Goal: Find specific page/section: Find specific page/section

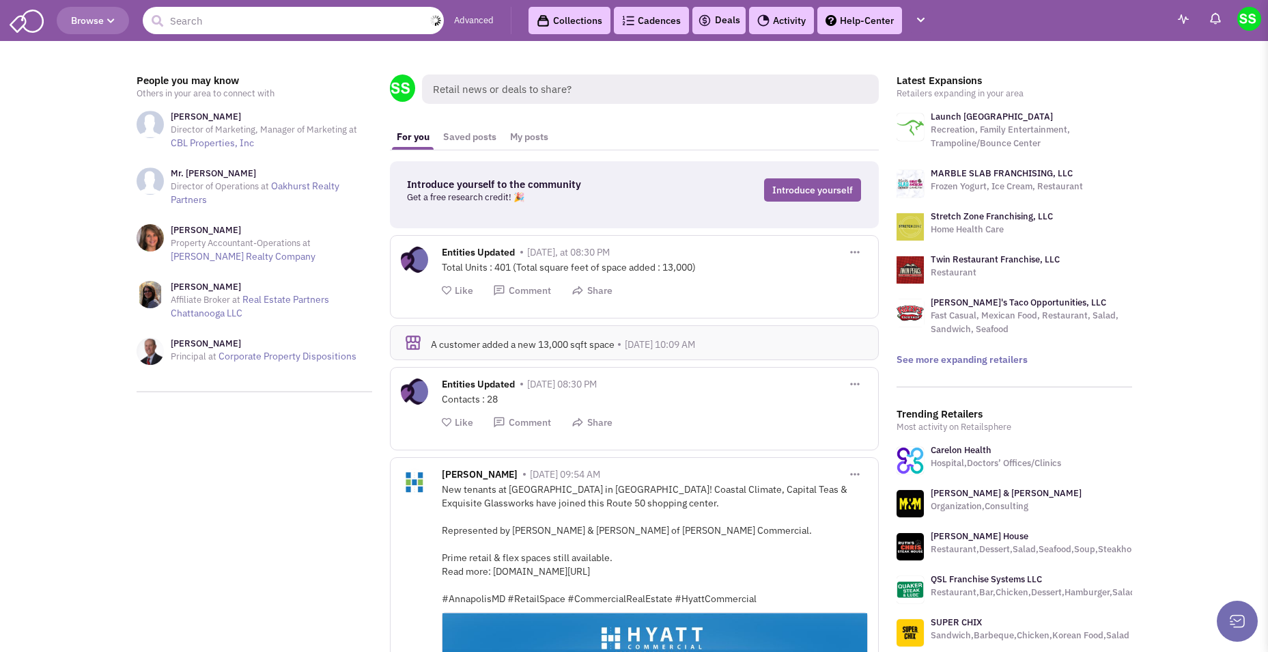
click at [333, 28] on input "text" at bounding box center [293, 20] width 301 height 27
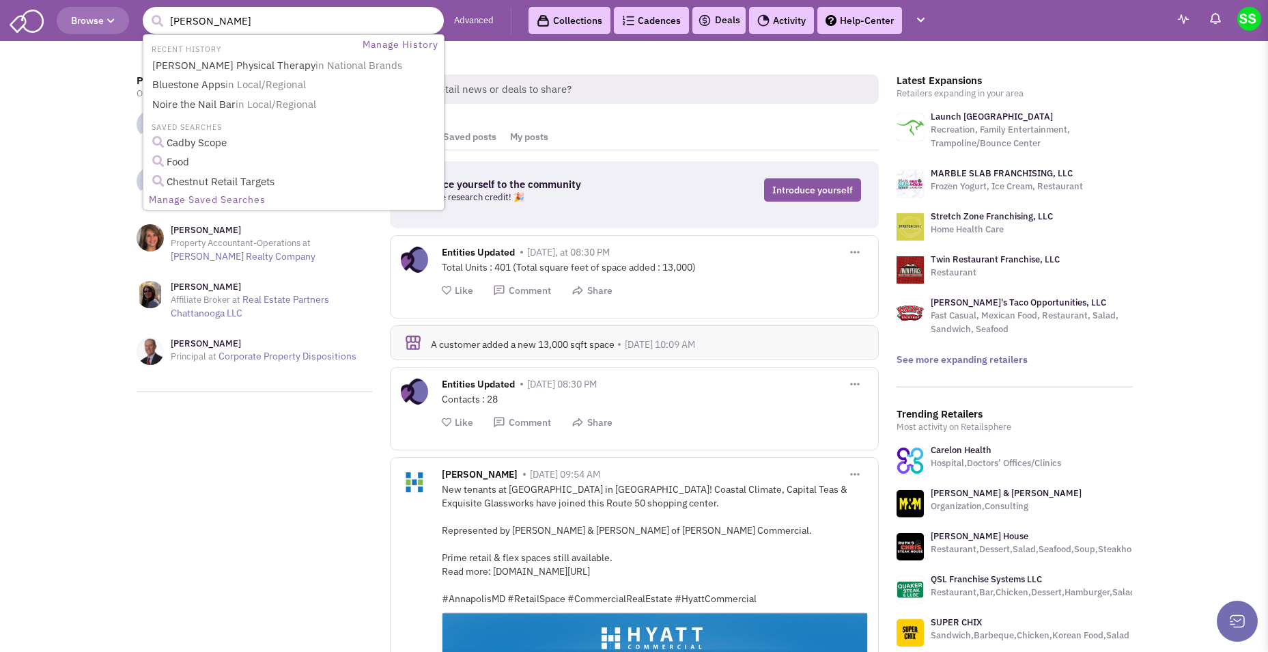
type input "tim hortons"
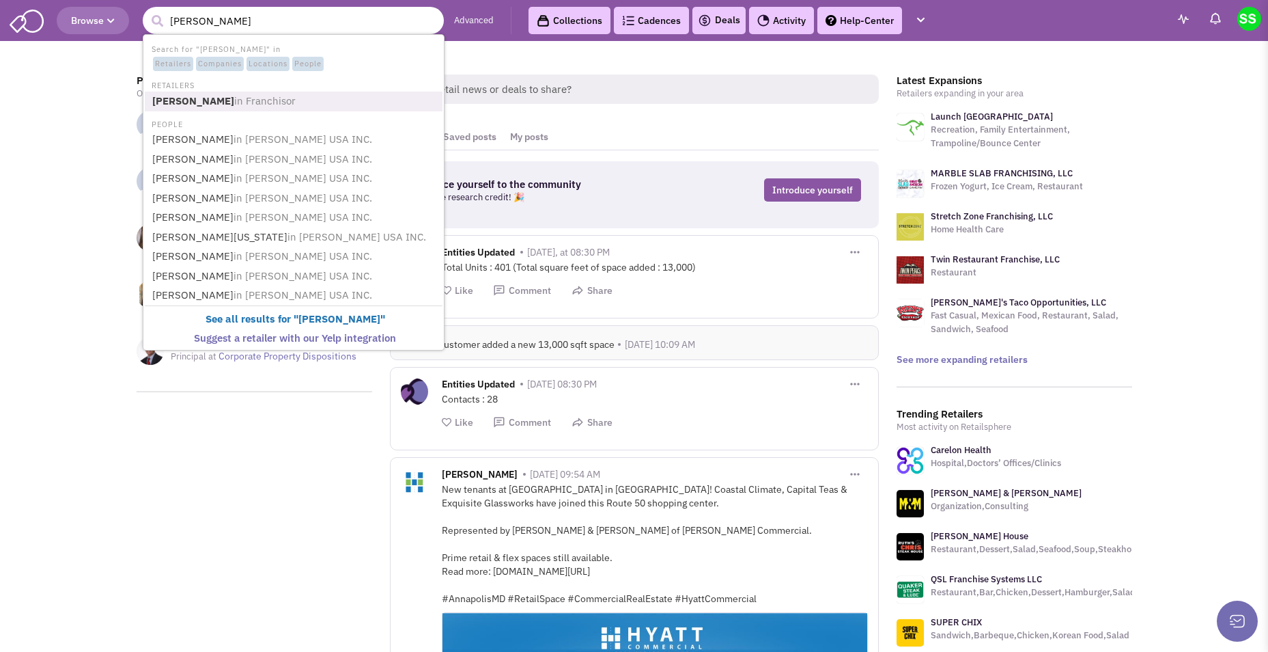
click at [209, 107] on b "Tim Hortons" at bounding box center [193, 100] width 82 height 13
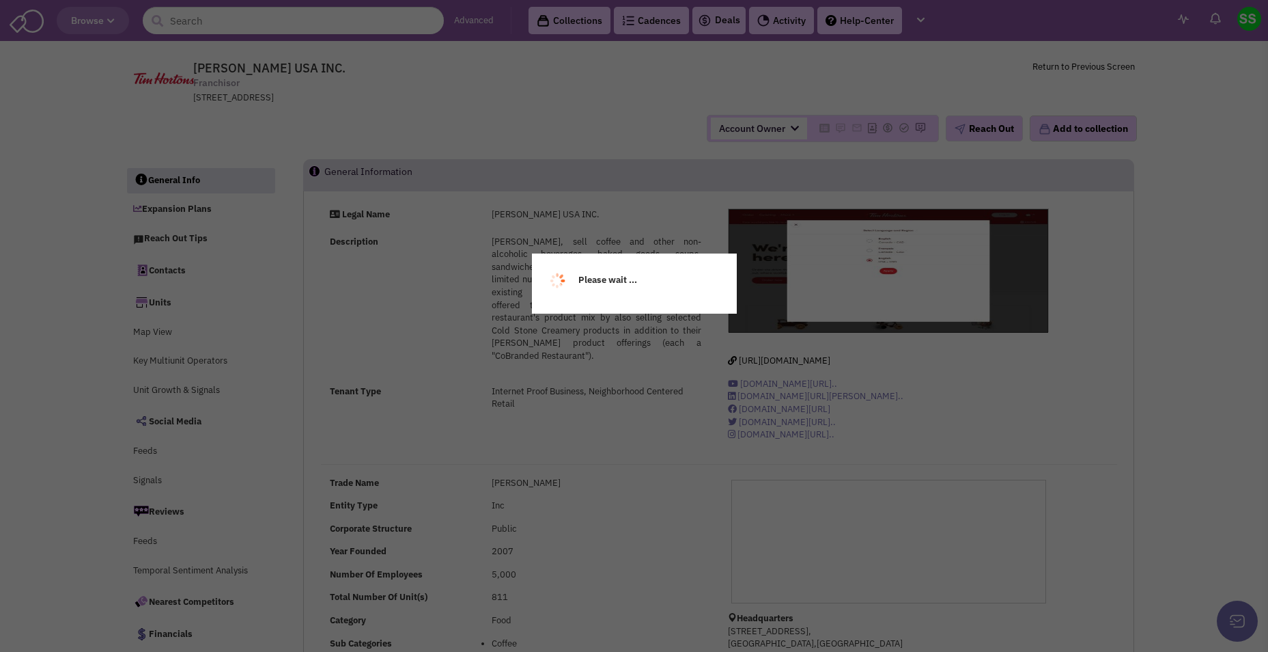
select select
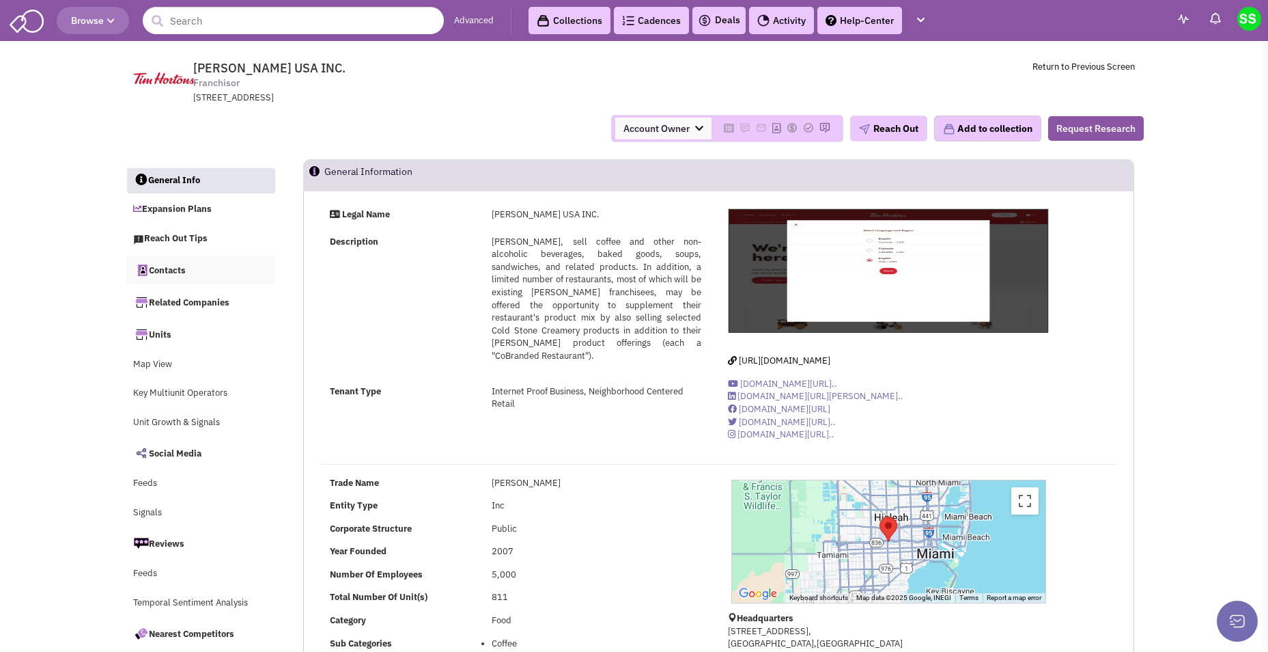
click at [190, 270] on link "Contacts" at bounding box center [200, 269] width 149 height 29
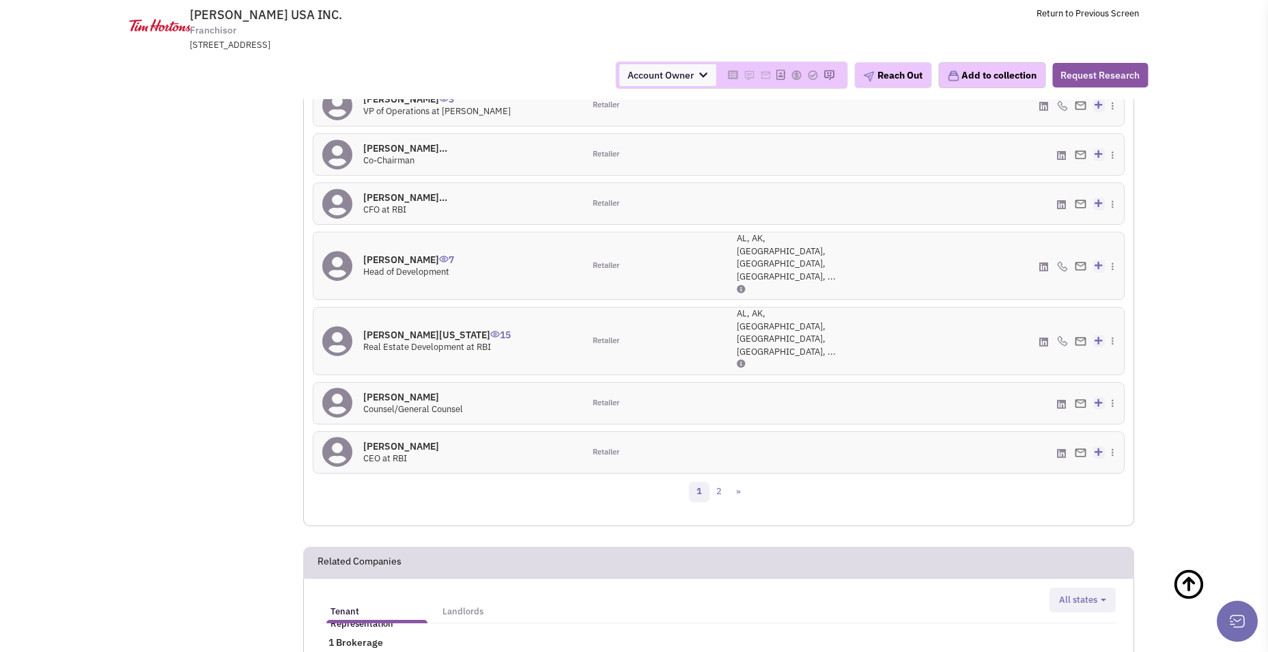
scroll to position [1382, 0]
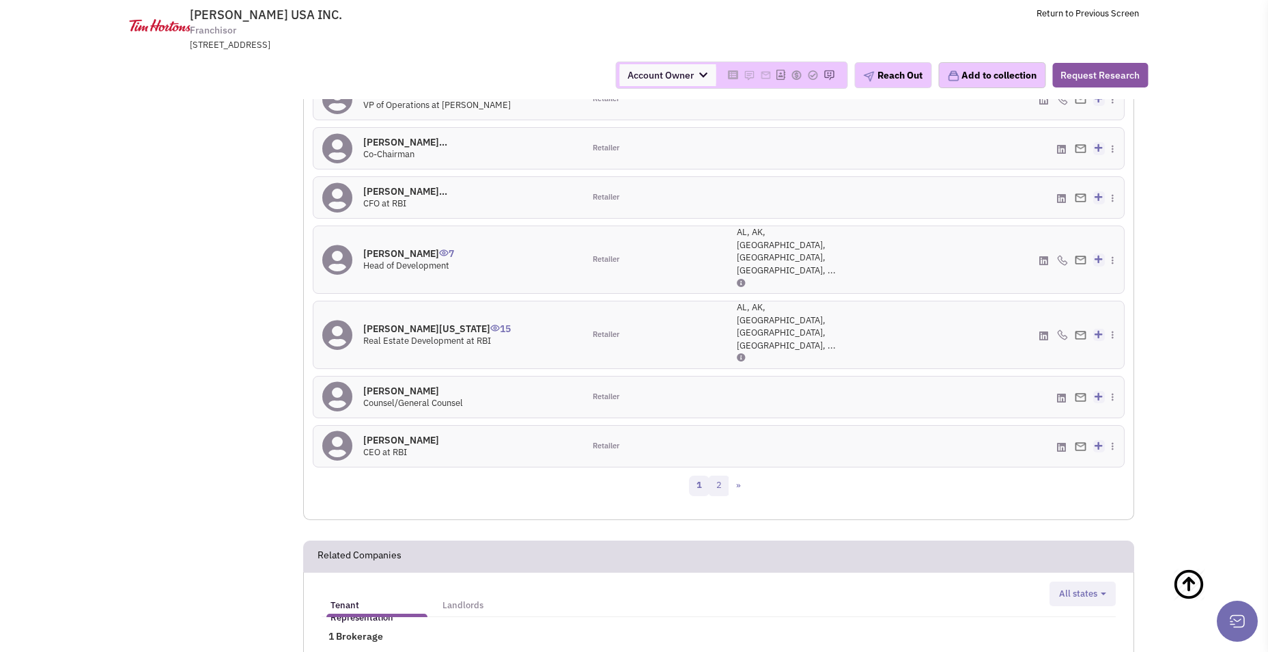
click at [725, 475] on link "2" at bounding box center [719, 485] width 20 height 20
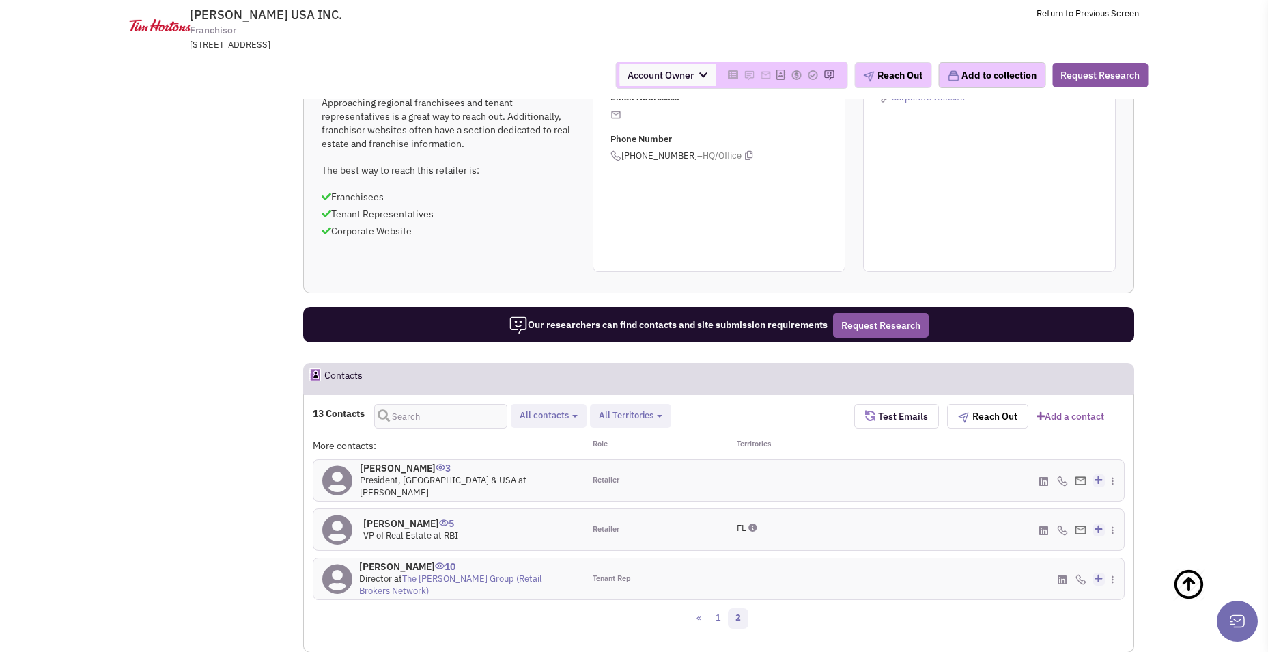
scroll to position [615, 0]
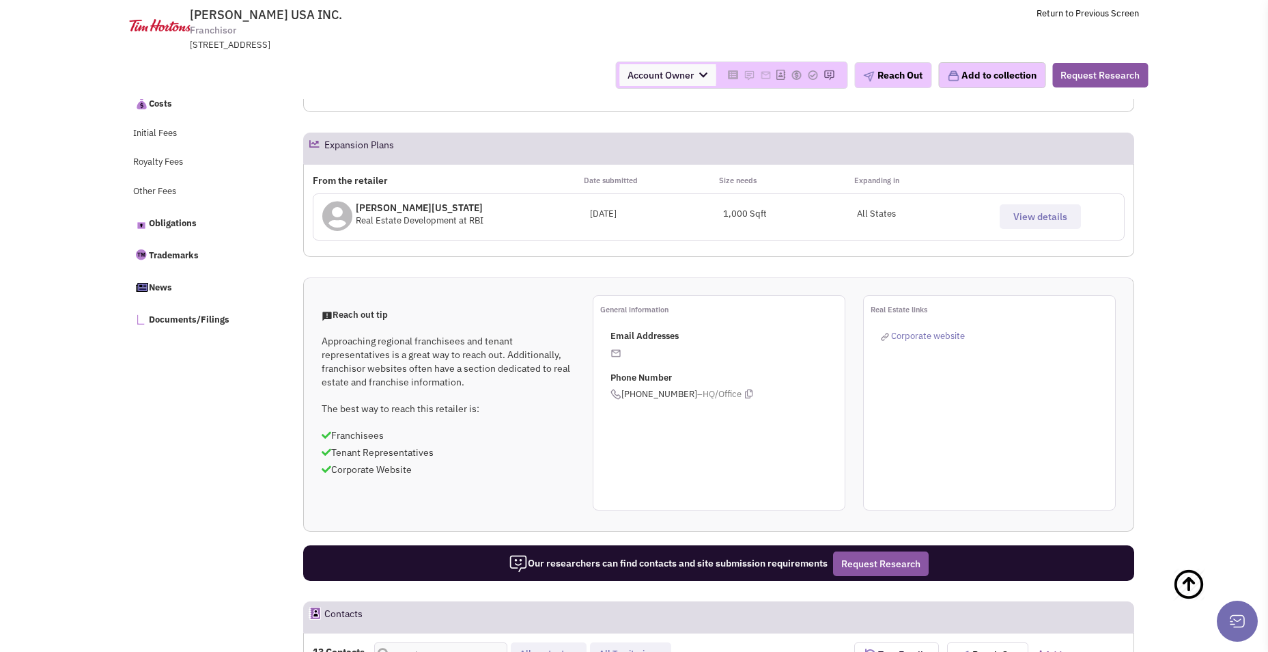
click at [1043, 219] on span "View details" at bounding box center [1040, 216] width 54 height 12
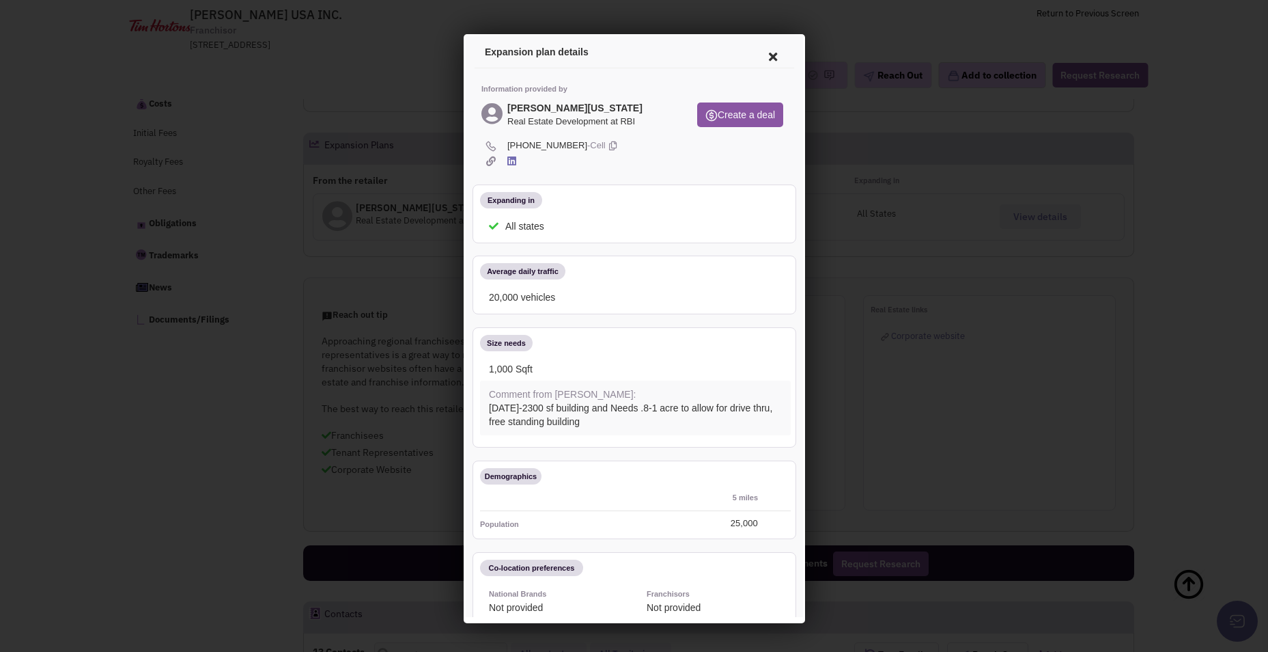
scroll to position [0, 0]
click at [759, 50] on icon at bounding box center [770, 54] width 29 height 33
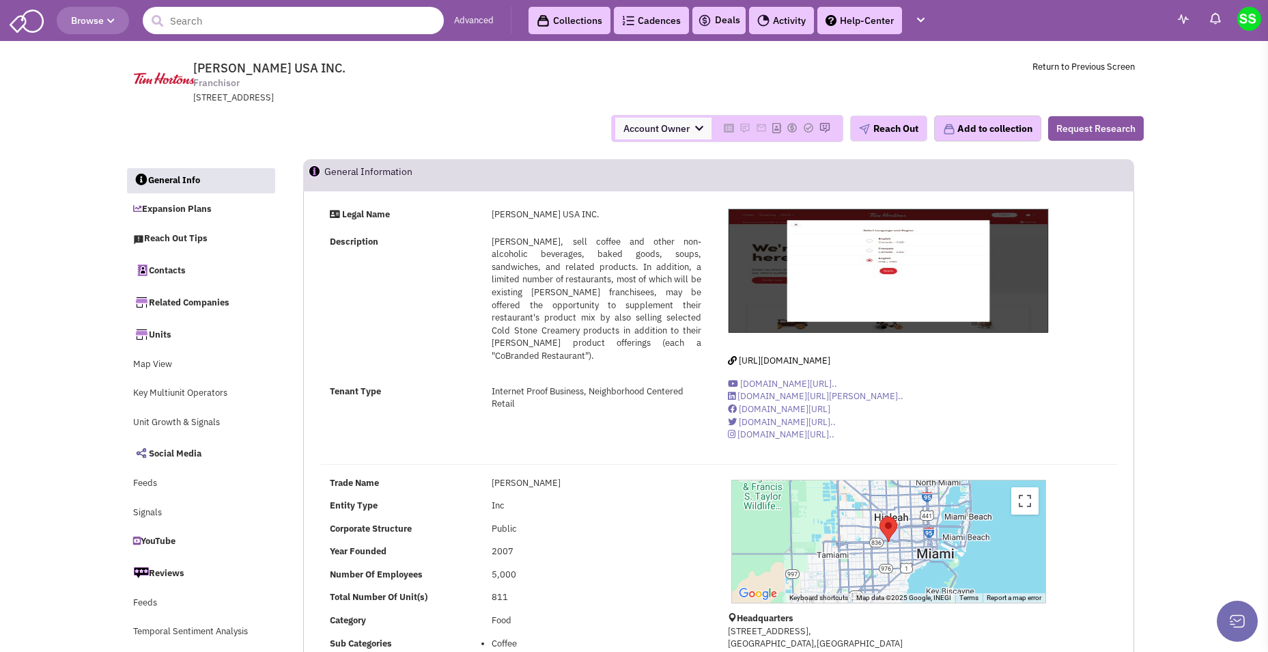
click at [275, 23] on input "text" at bounding box center [293, 20] width 301 height 27
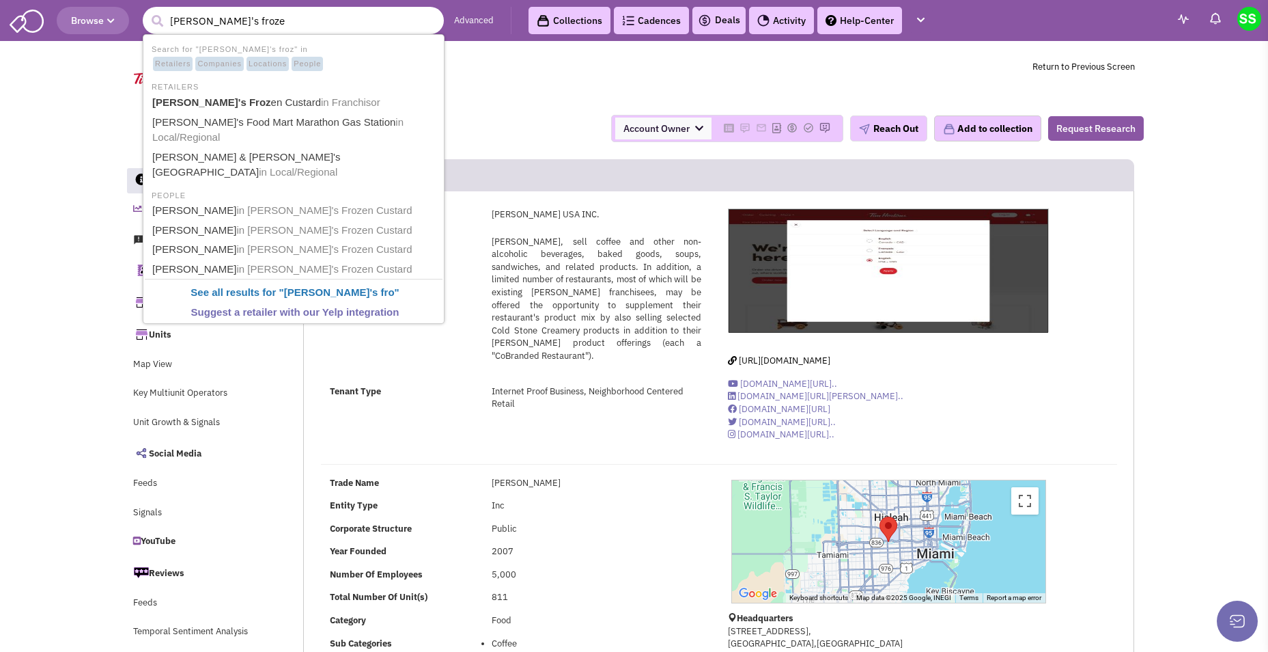
type input "andy's frozen"
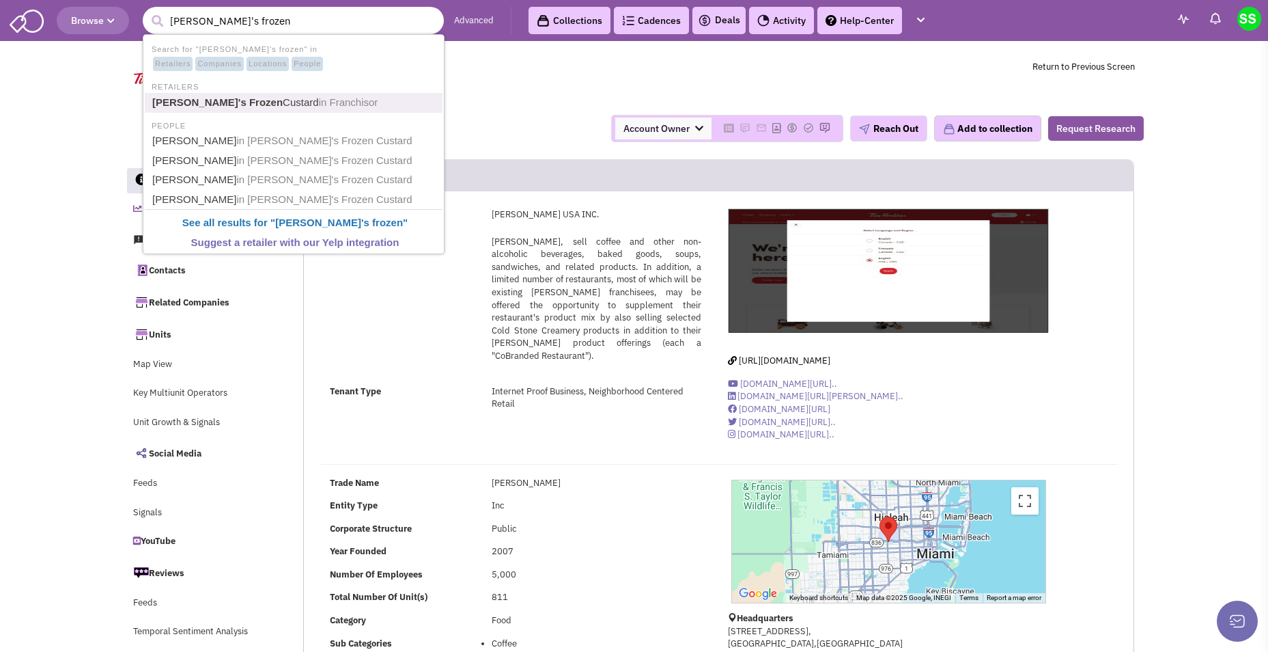
click at [254, 102] on link "Andy's Frozen Custard in Franchisor" at bounding box center [295, 103] width 294 height 18
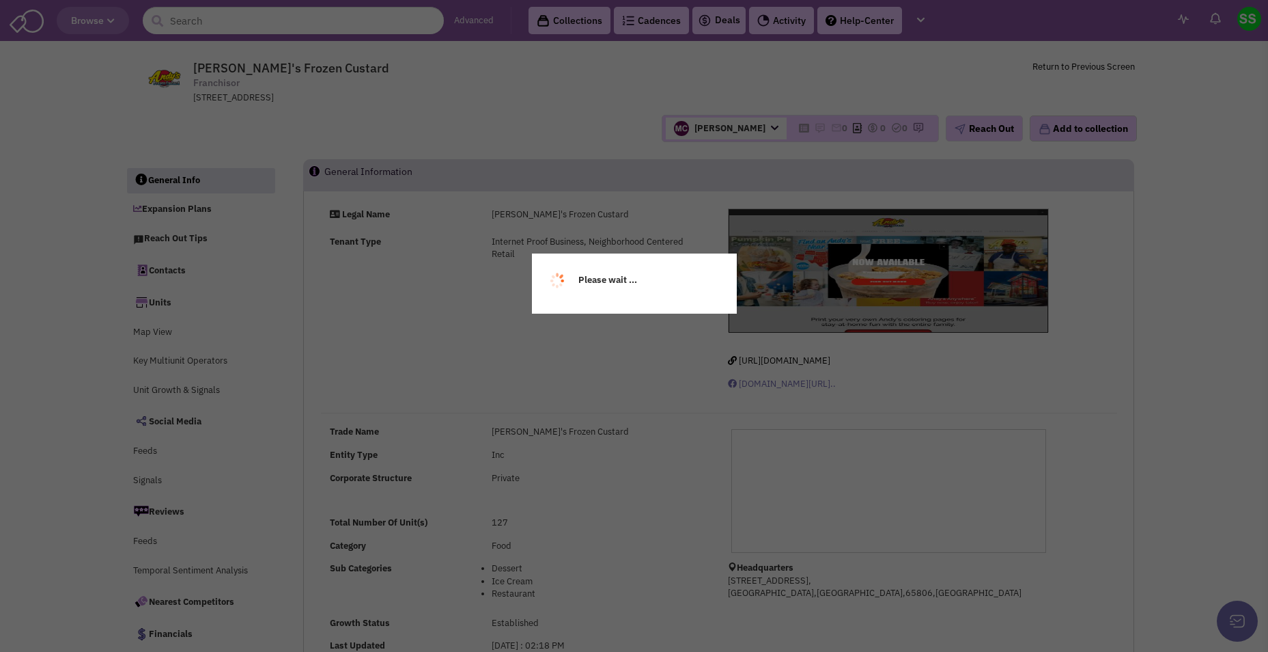
select select
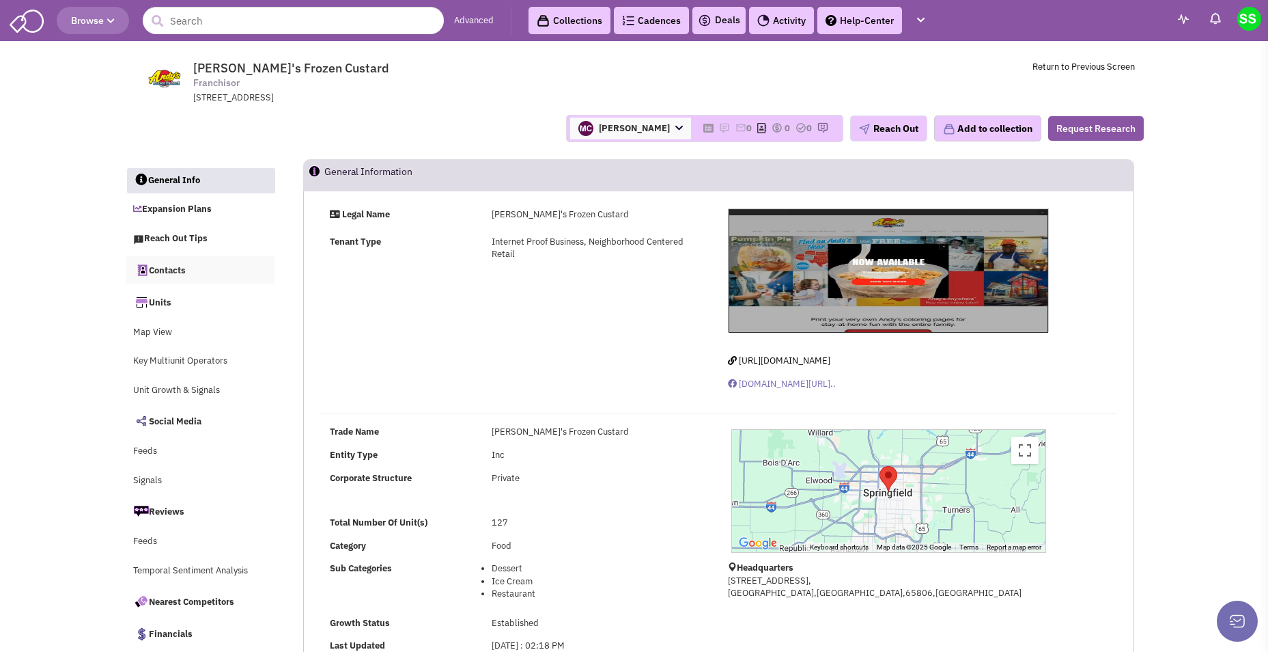
click at [165, 272] on link "Contacts" at bounding box center [200, 269] width 149 height 29
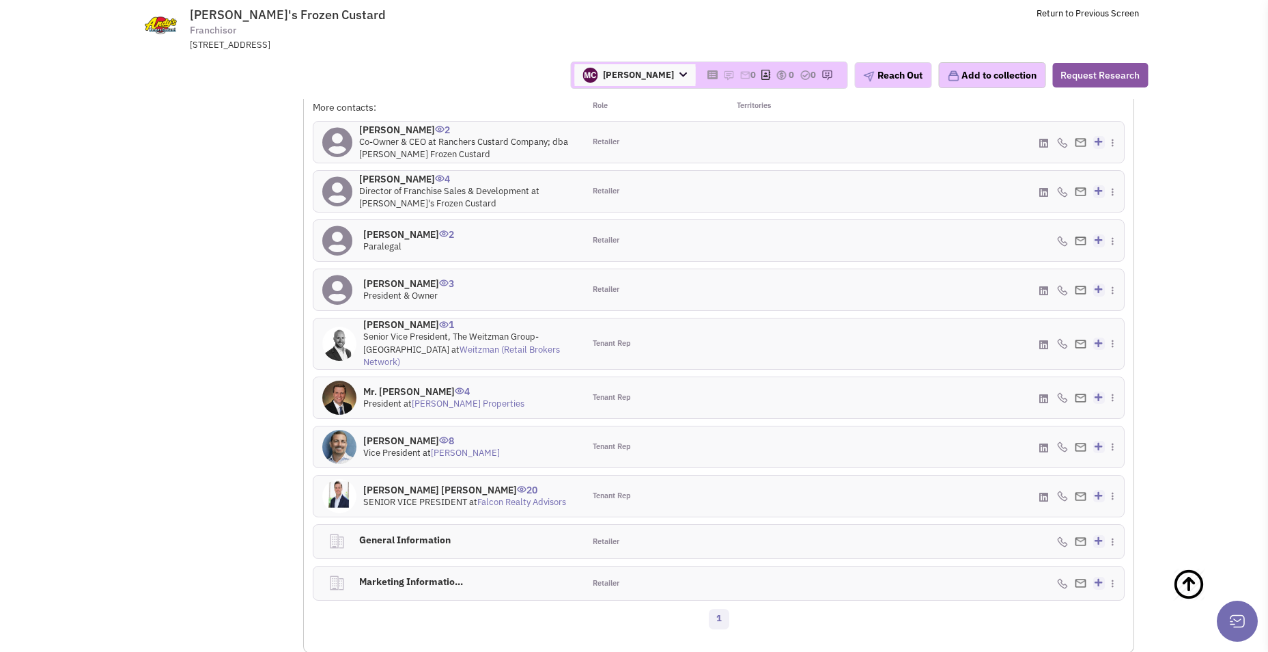
scroll to position [1164, 0]
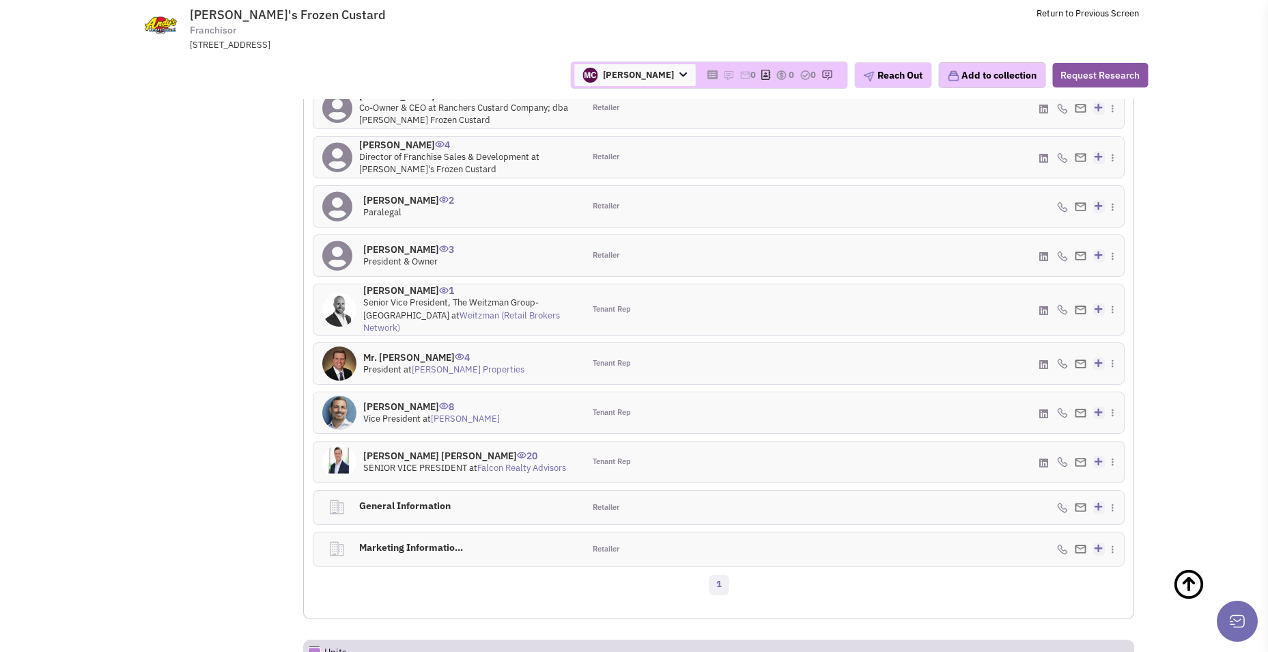
select select
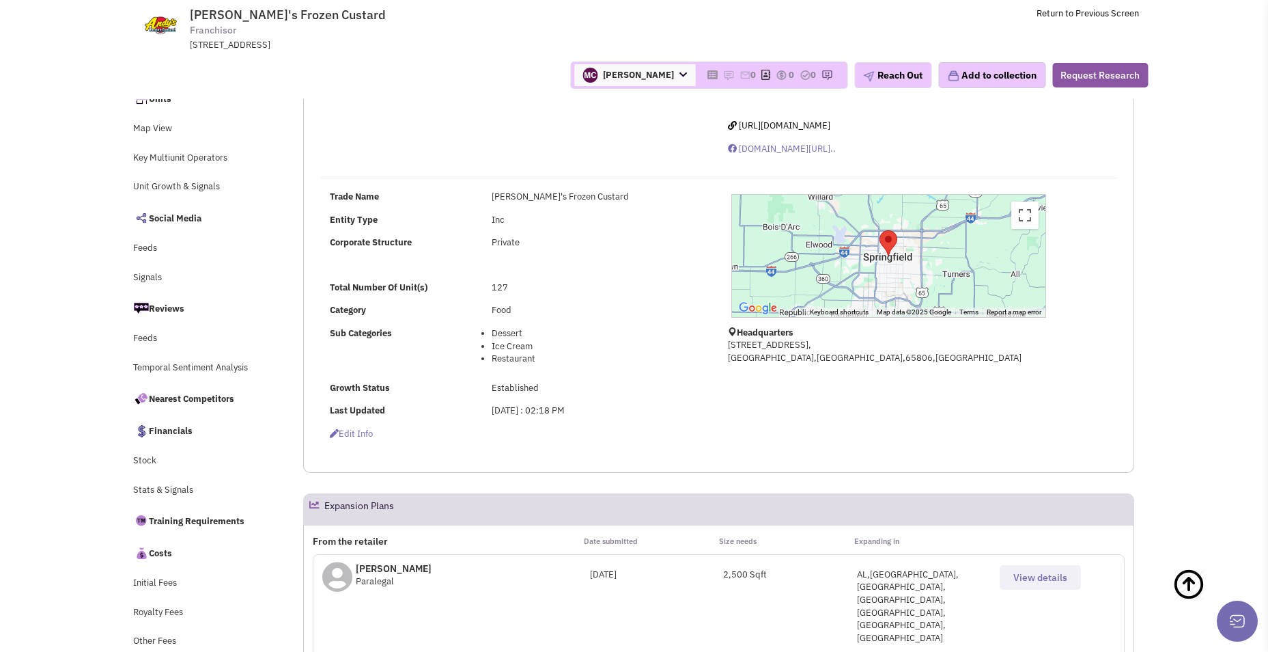
scroll to position [0, 0]
